Goal: Navigation & Orientation: Find specific page/section

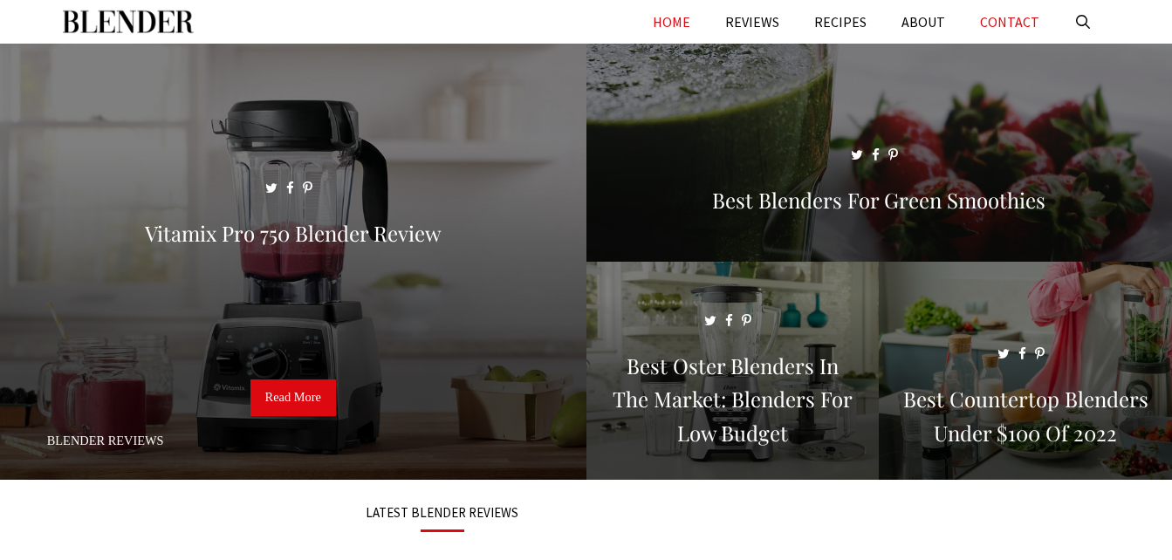
click at [1003, 24] on link "CONTACT" at bounding box center [1010, 22] width 94 height 44
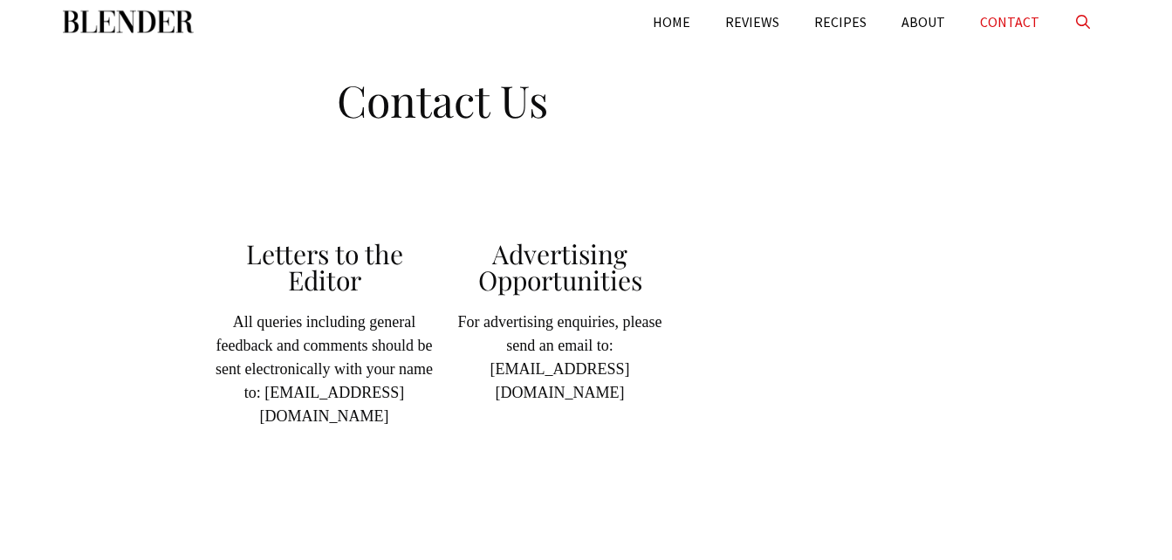
click at [1087, 24] on link "Open Search Bar" at bounding box center [1083, 22] width 53 height 44
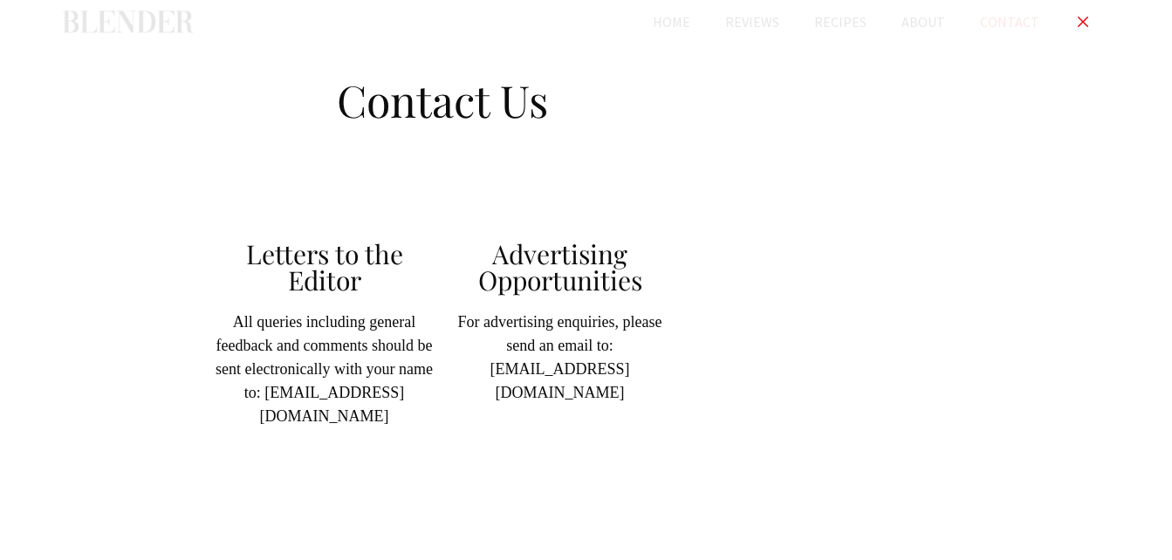
click at [1082, 17] on link "Close Search Bar" at bounding box center [1083, 22] width 53 height 44
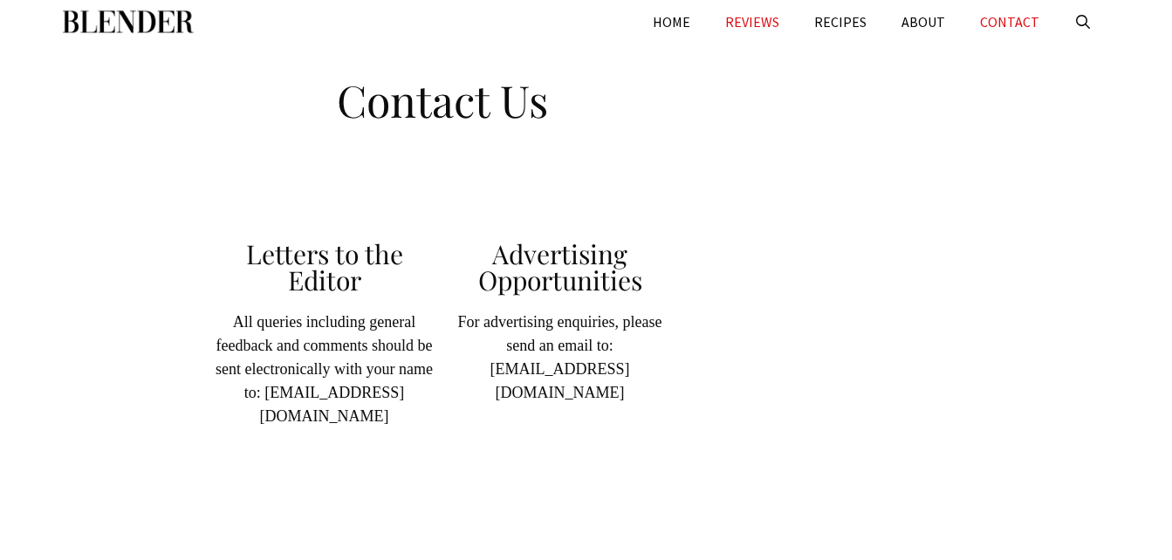
click at [737, 17] on link "REVIEWS" at bounding box center [752, 22] width 89 height 44
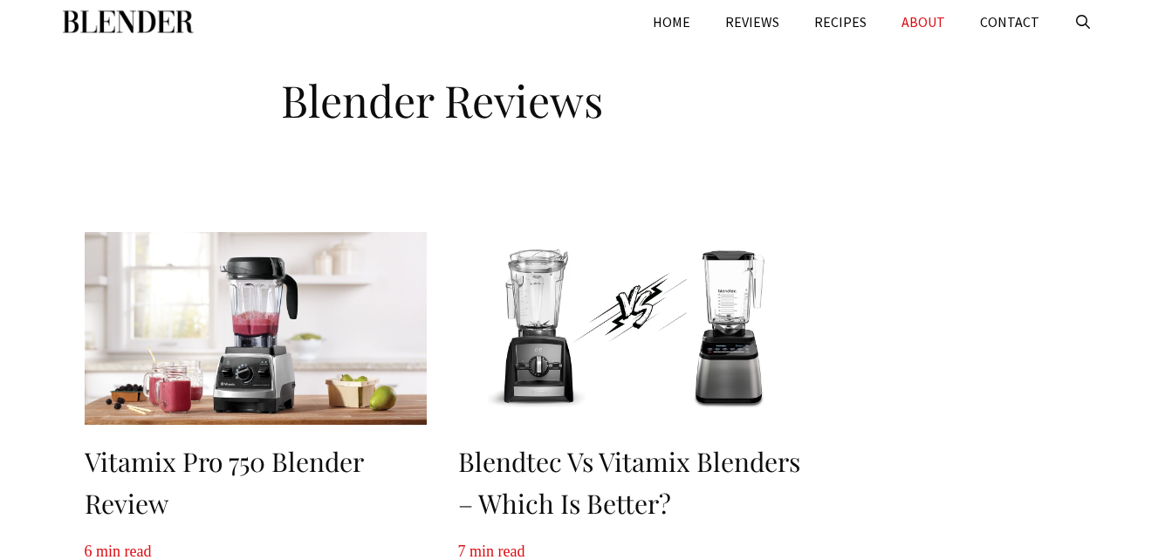
click at [897, 22] on link "ABOUT" at bounding box center [923, 22] width 79 height 44
